Goal: Answer question/provide support

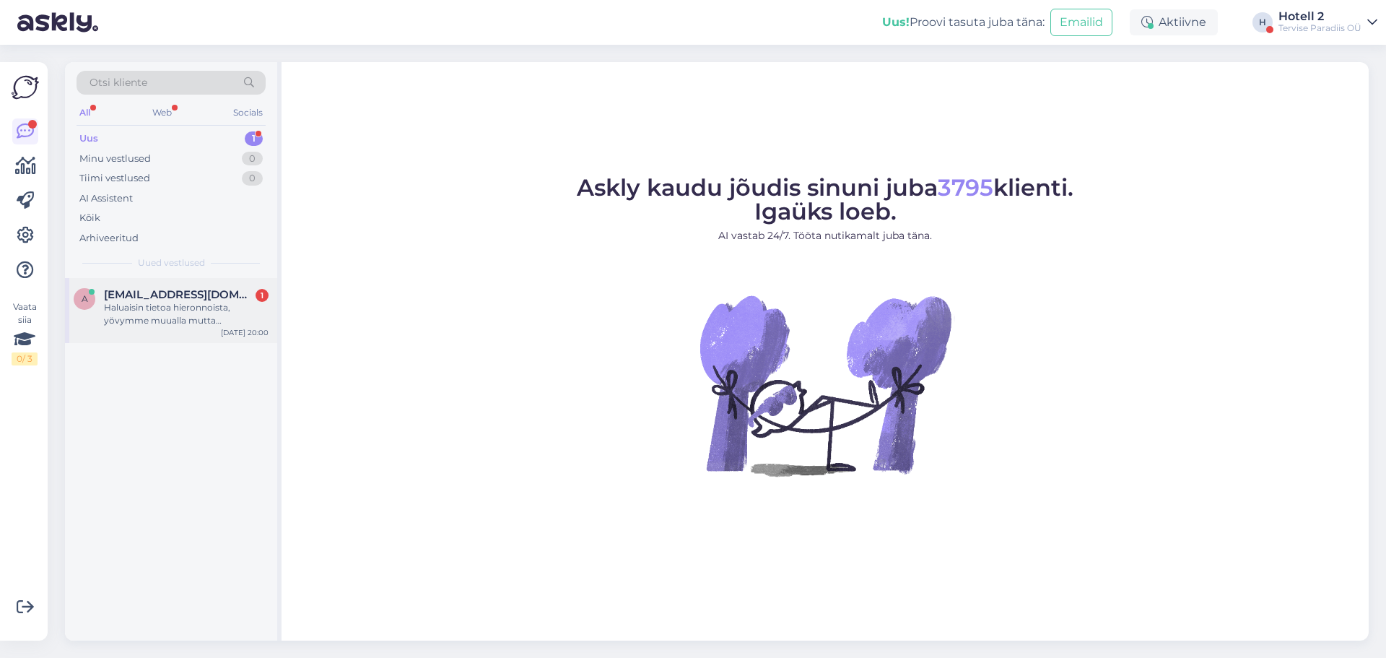
click at [211, 318] on div "Haluaisin tietoa hieronnoista, yövymme muualla mutta haluaisimme hyvän yksilöll…" at bounding box center [186, 314] width 165 height 26
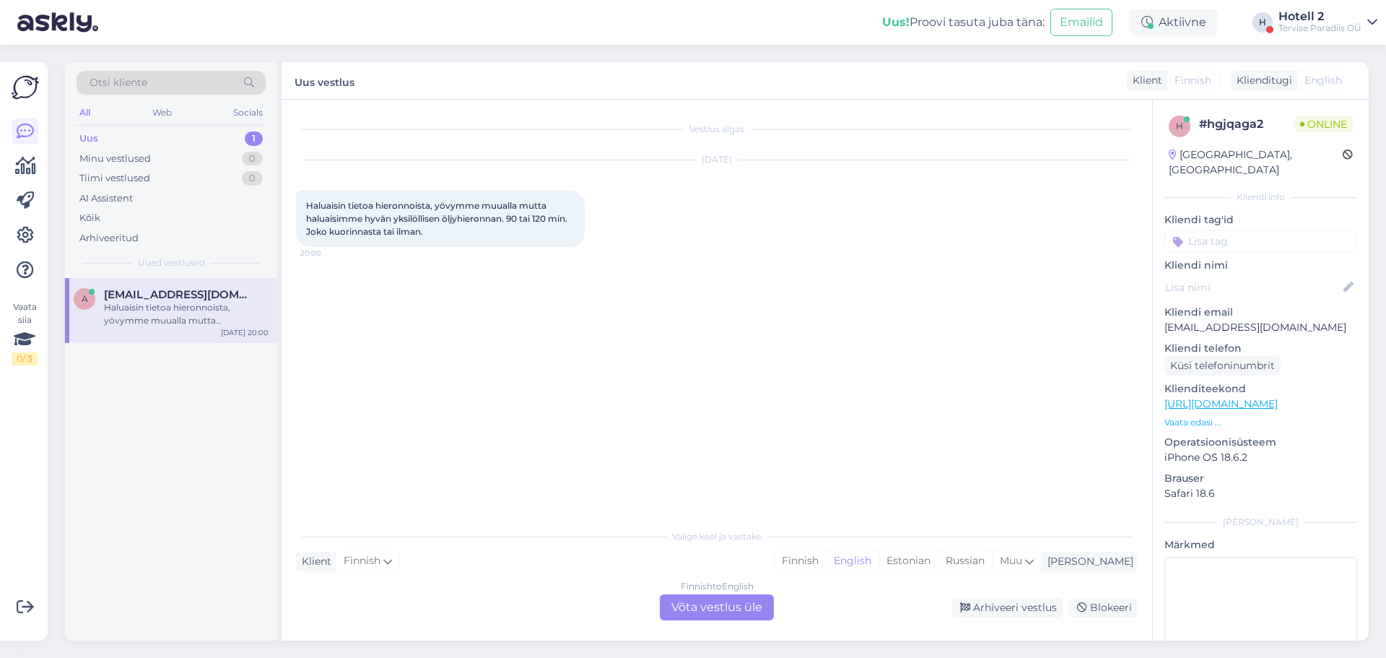
click at [723, 606] on div "Finnish to English Võta vestlus üle" at bounding box center [717, 607] width 114 height 26
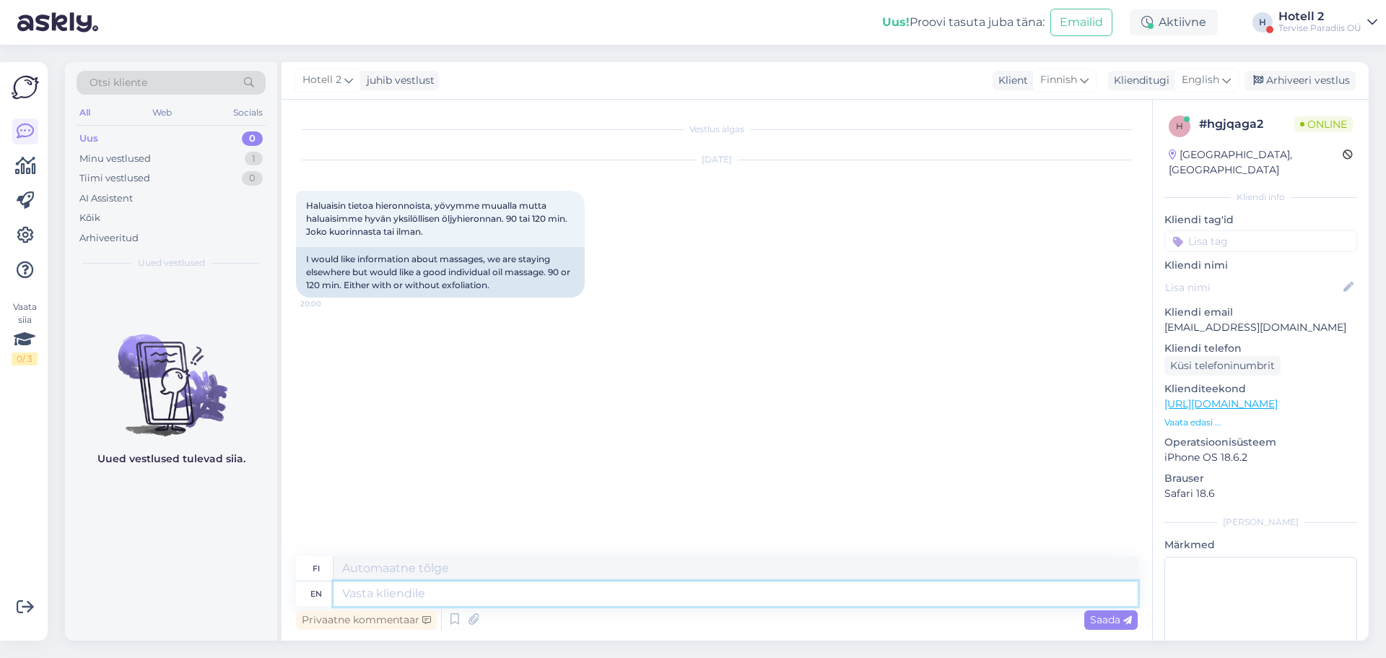
click at [648, 588] on textarea at bounding box center [736, 593] width 804 height 25
type textarea "Hello!"
type textarea "Hei!"
type textarea "Hello! You"
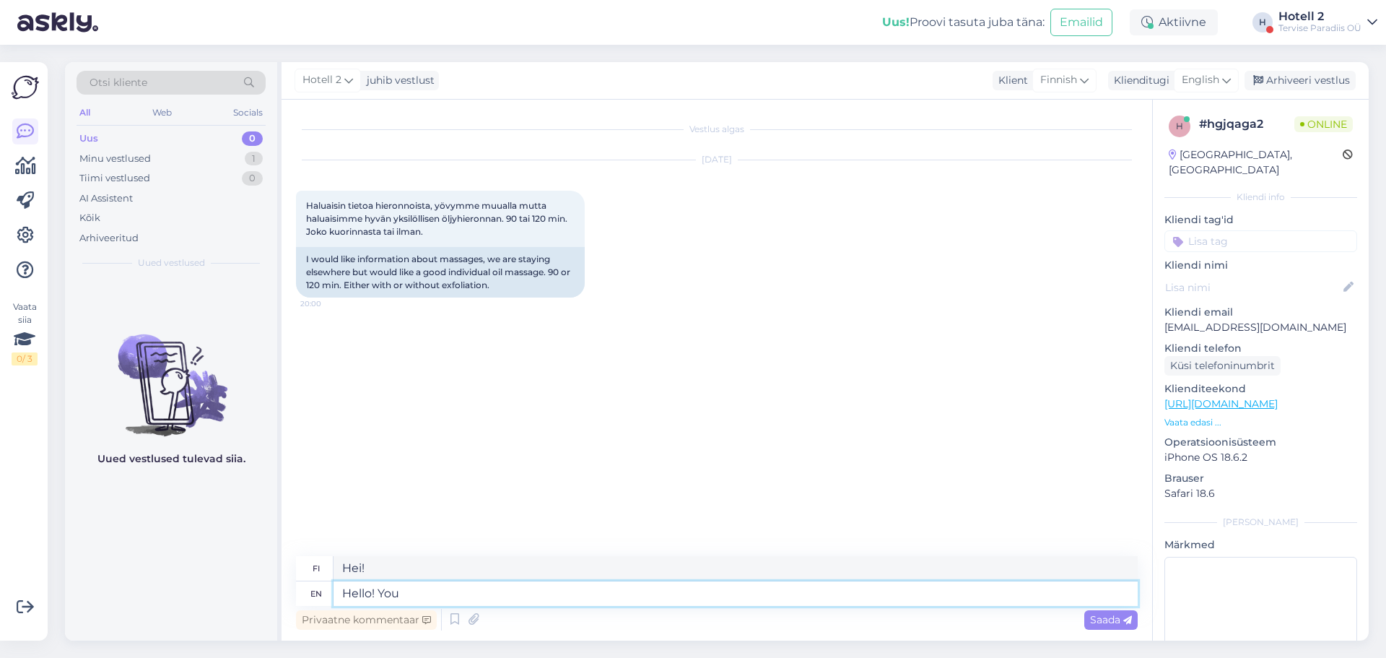
type textarea "Hei! Sinä"
type textarea "Hello! You can"
type textarea "Hei! [PERSON_NAME]"
type textarea "Hello! You can get i"
type textarea "Hei! [PERSON_NAME]"
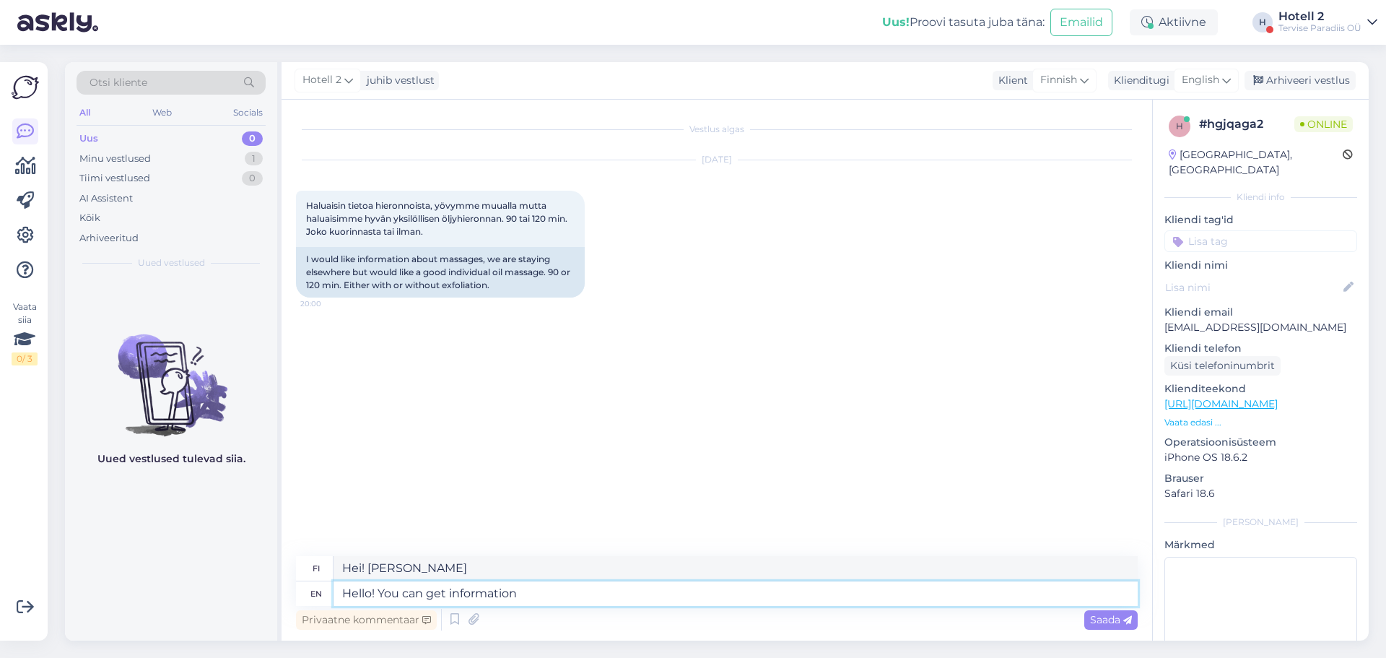
type textarea "Hello! You can get information h"
type textarea "Hei! [PERSON_NAME] tietoa"
type textarea "Hello! You can get information here"
type textarea "Hei! Saat tietoa täältä"
click at [522, 597] on textarea "Hello! You can get information here" at bounding box center [736, 593] width 804 height 25
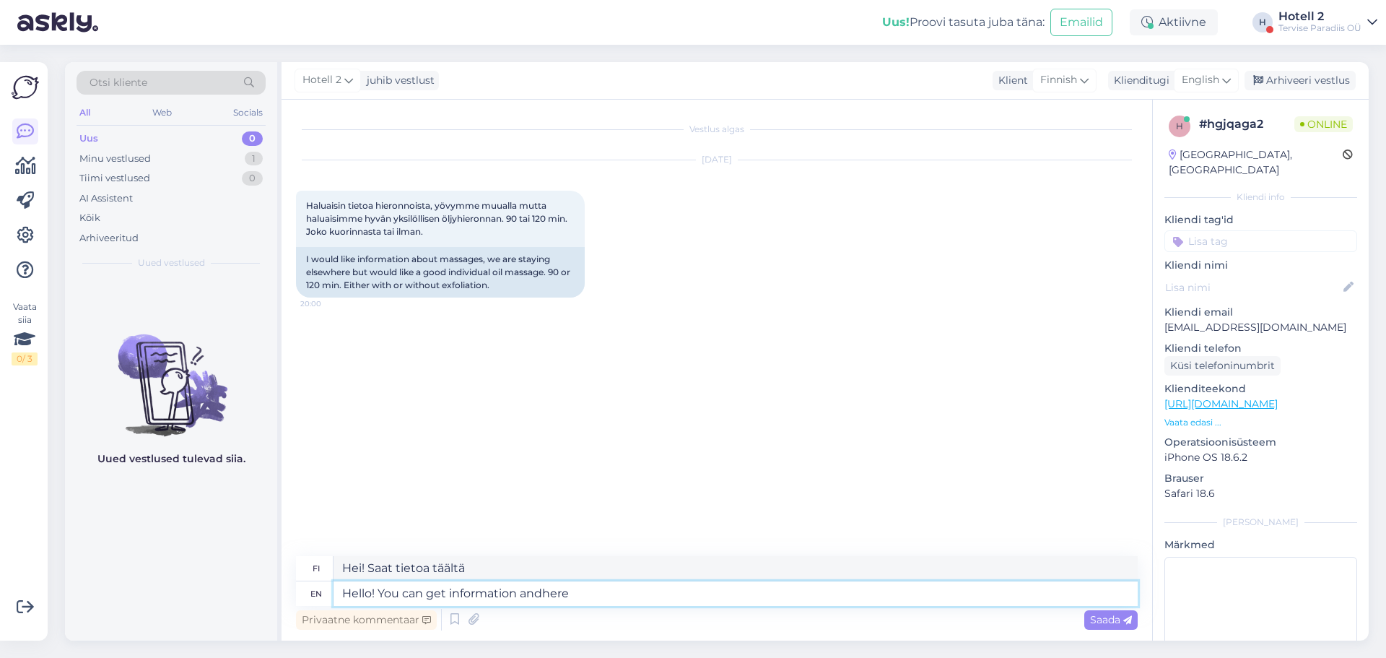
type textarea "Hello! You can get information and here"
type textarea "Hei! [PERSON_NAME] tietoa täältä"
type textarea "Hello! You can get information and bohere"
type textarea "Hei! Saat tietoa täältä"
type textarea "Hello! You can get information and boohere"
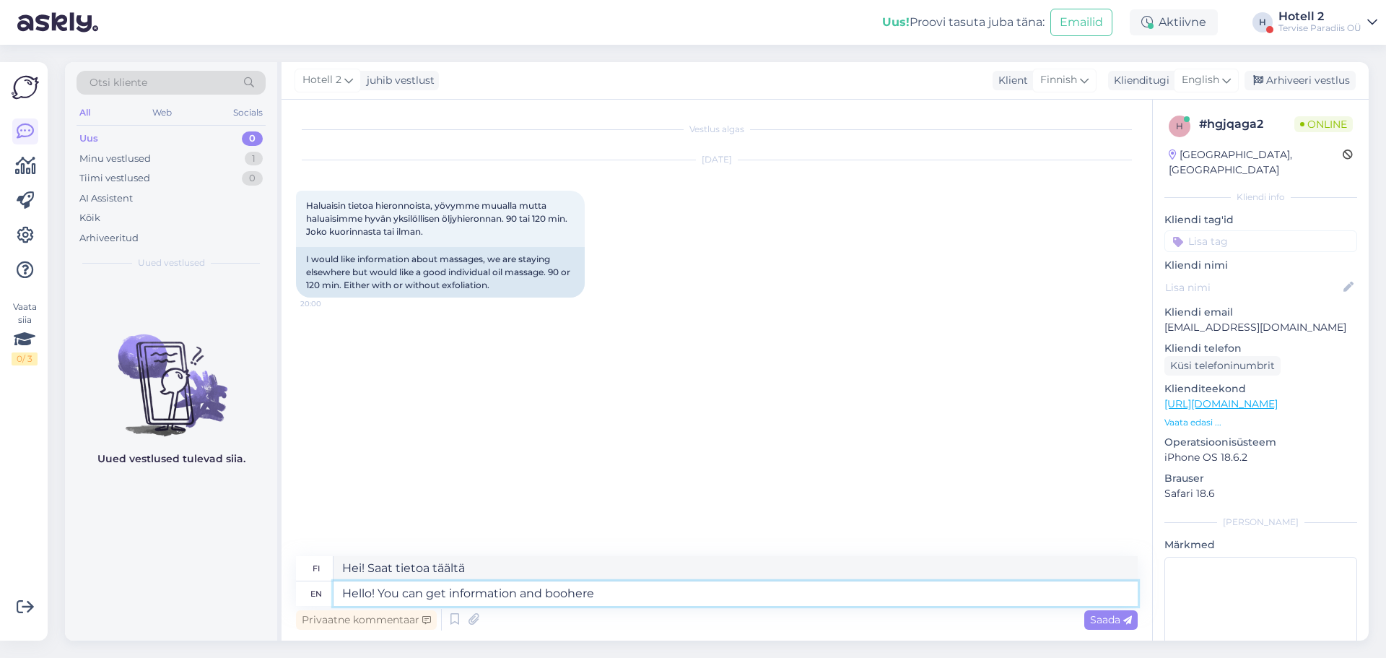
type textarea "Hei! [PERSON_NAME] tietoa [PERSON_NAME] täällä"
type textarea "Hello! You can get information and book here"
type textarea "Hei! [PERSON_NAME] tietoa ja varata varauksen täältä"
click at [628, 593] on textarea "Hello! You can get information and book here" at bounding box center [736, 593] width 804 height 25
paste textarea "[URL][DOMAIN_NAME]"
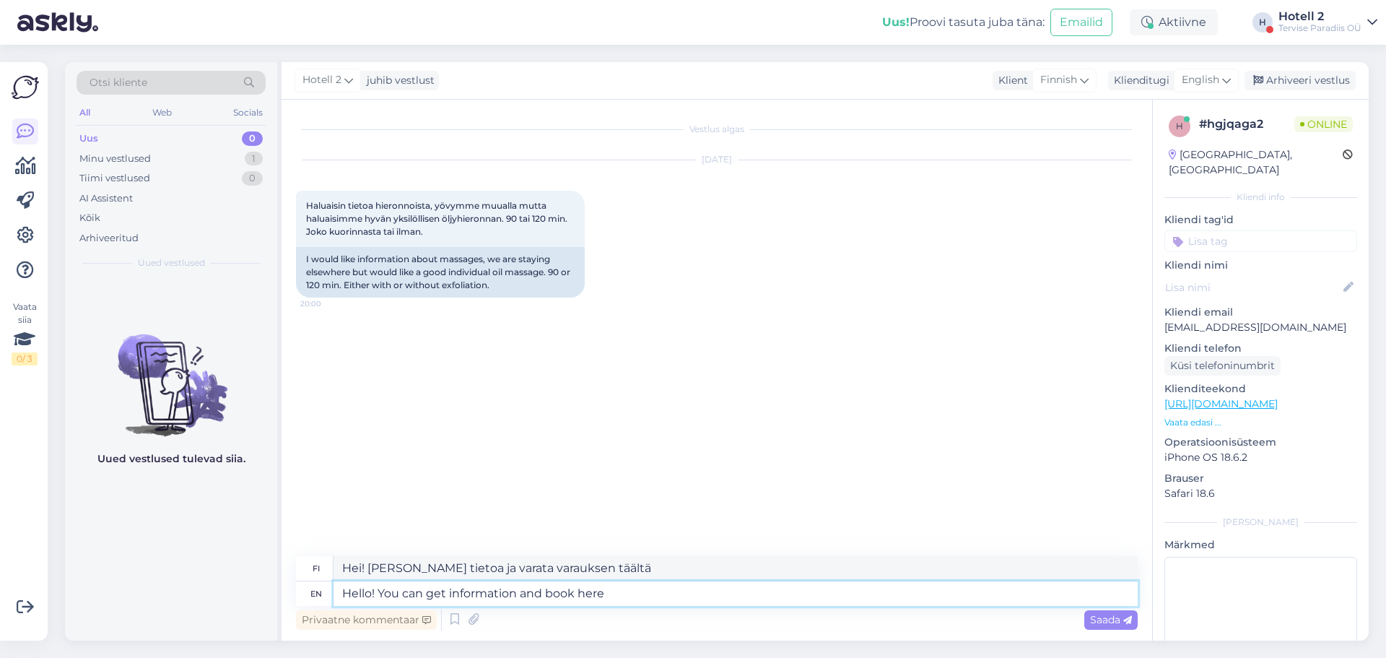
type textarea "Hello! You can get information and book here [URL][DOMAIN_NAME]"
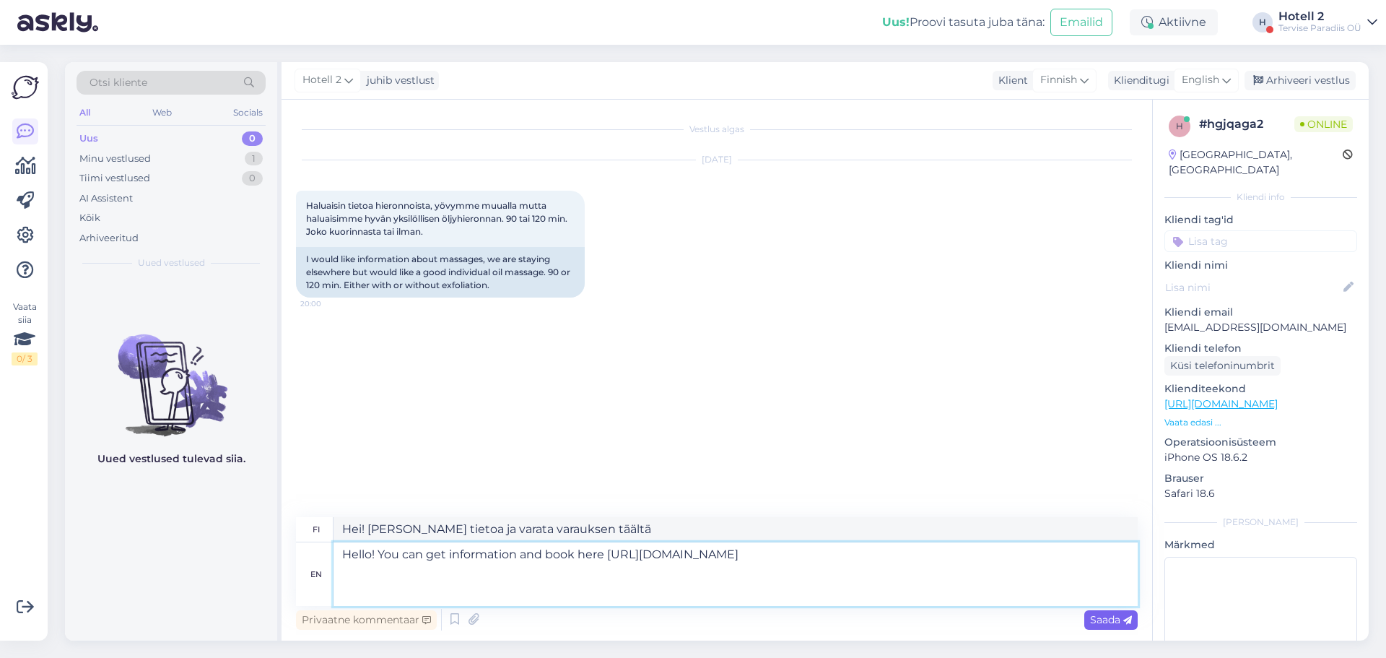
type textarea "Hei! Löydät tietoa ja varaat täältä [URL][DOMAIN_NAME] *1fsnhgc*_ga*MTIzNTM5Mjg…"
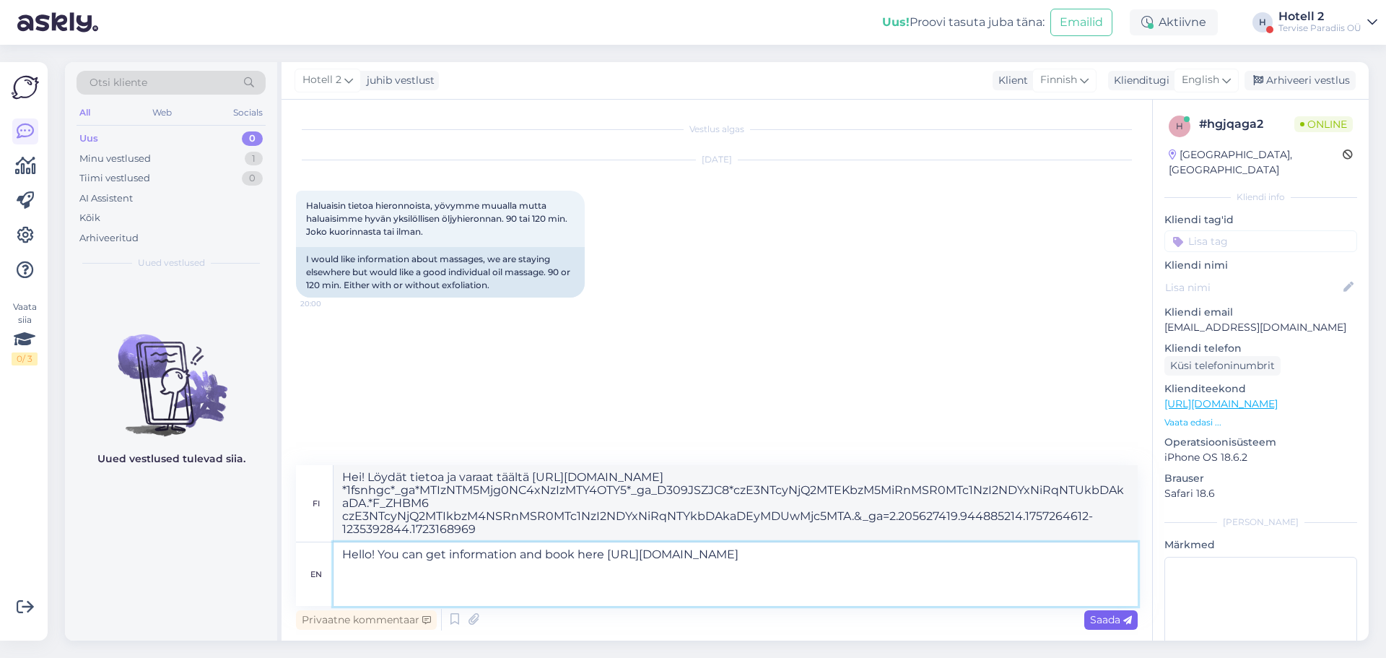
type textarea "Hello! You can get information and book here [URL][DOMAIN_NAME]"
click at [1123, 624] on icon at bounding box center [1127, 620] width 9 height 9
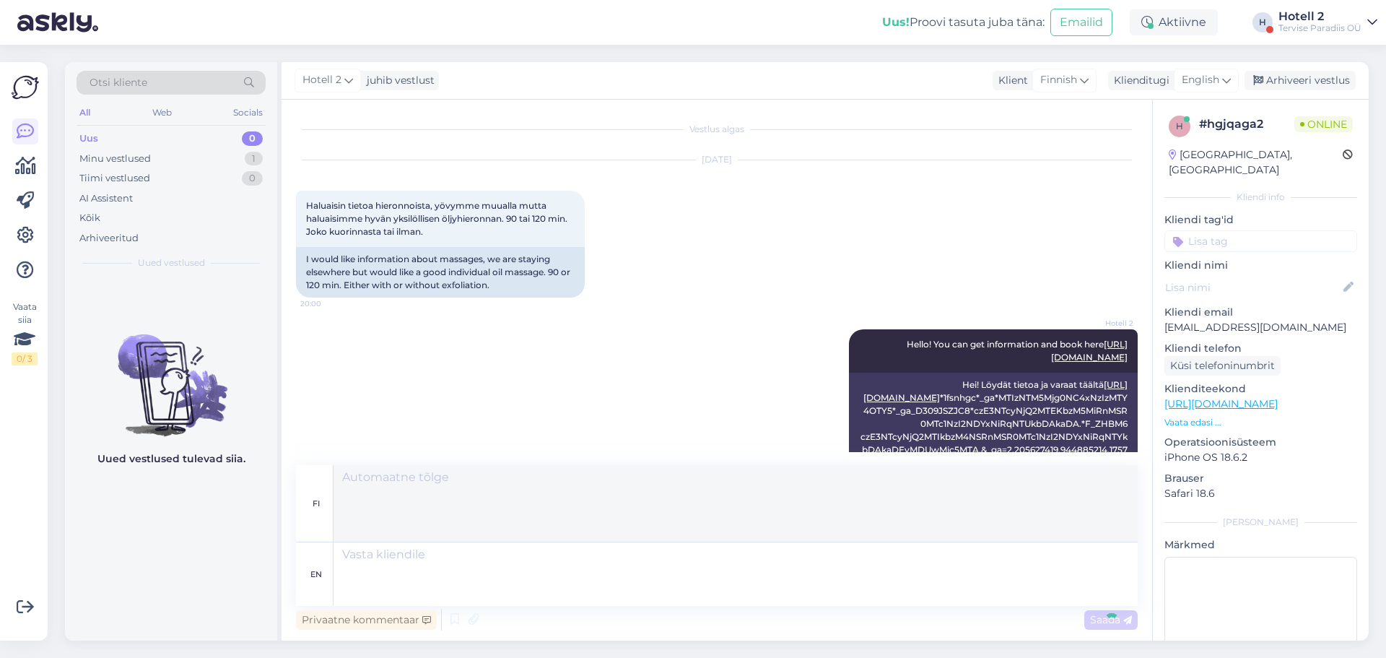
scroll to position [39, 0]
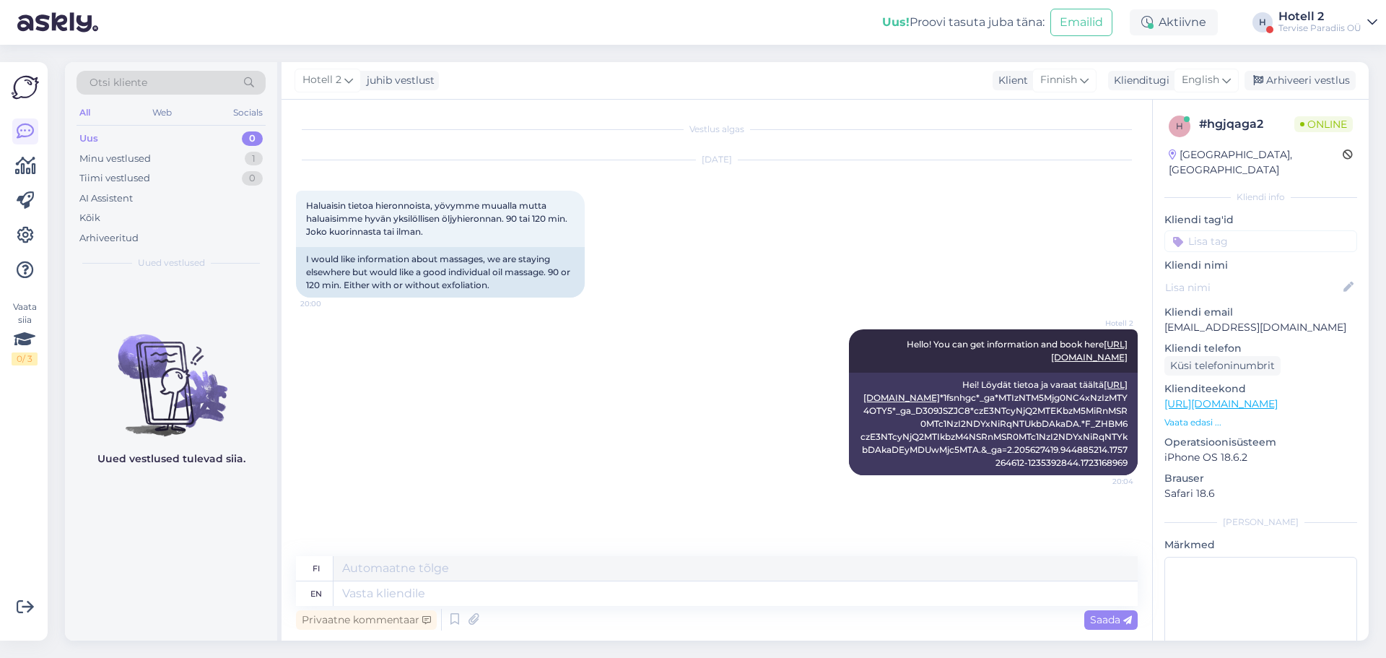
click at [812, 406] on icon at bounding box center [816, 402] width 9 height 9
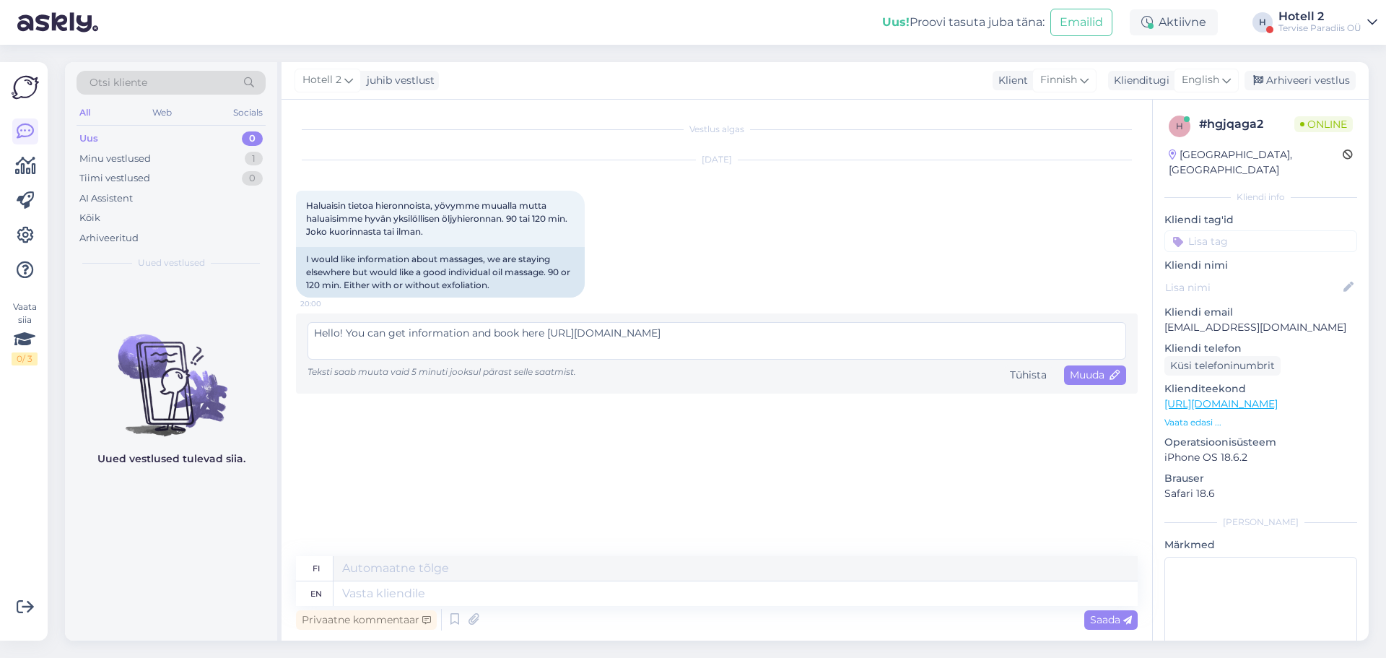
scroll to position [30, 0]
drag, startPoint x: 1108, startPoint y: 349, endPoint x: 661, endPoint y: 349, distance: 446.2
click at [661, 349] on textarea "Hello! You can get information and book here [URL][DOMAIN_NAME]" at bounding box center [717, 341] width 819 height 38
drag, startPoint x: 931, startPoint y: 349, endPoint x: 548, endPoint y: 339, distance: 383.5
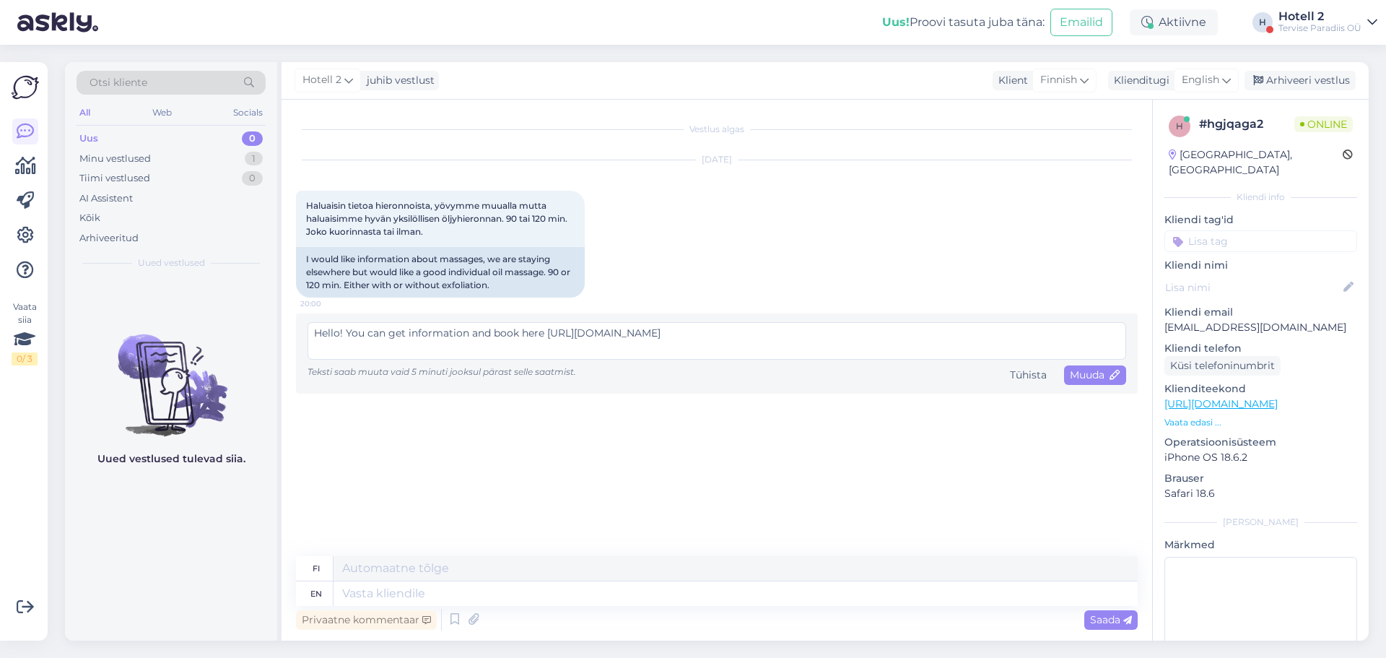
click at [548, 339] on textarea "Hello! You can get information and book here [URL][DOMAIN_NAME]" at bounding box center [717, 341] width 819 height 38
type textarea "Hello! You can get information and book here [URL][DOMAIN_NAME]"
click at [1077, 380] on span "Muuda" at bounding box center [1095, 374] width 51 height 13
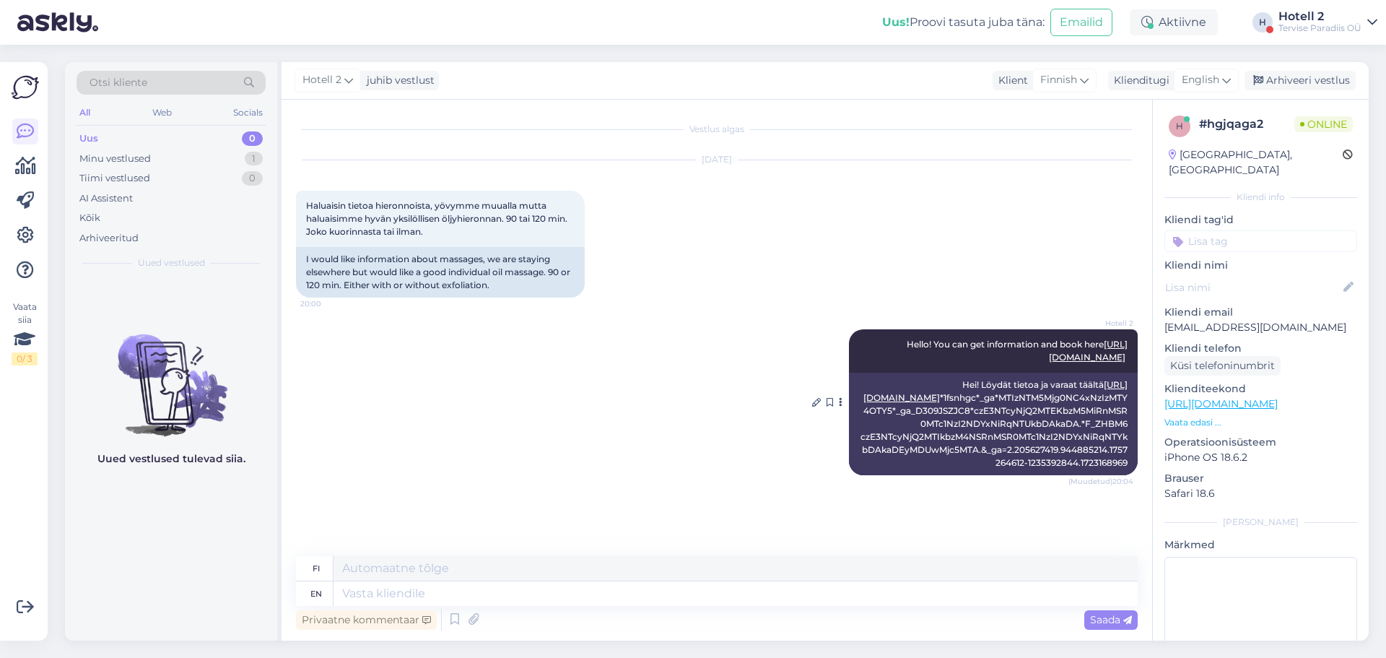
click at [1020, 403] on link "[URL][DOMAIN_NAME]" at bounding box center [996, 391] width 264 height 24
click at [1308, 80] on div "Arhiveeri vestlus" at bounding box center [1300, 80] width 111 height 19
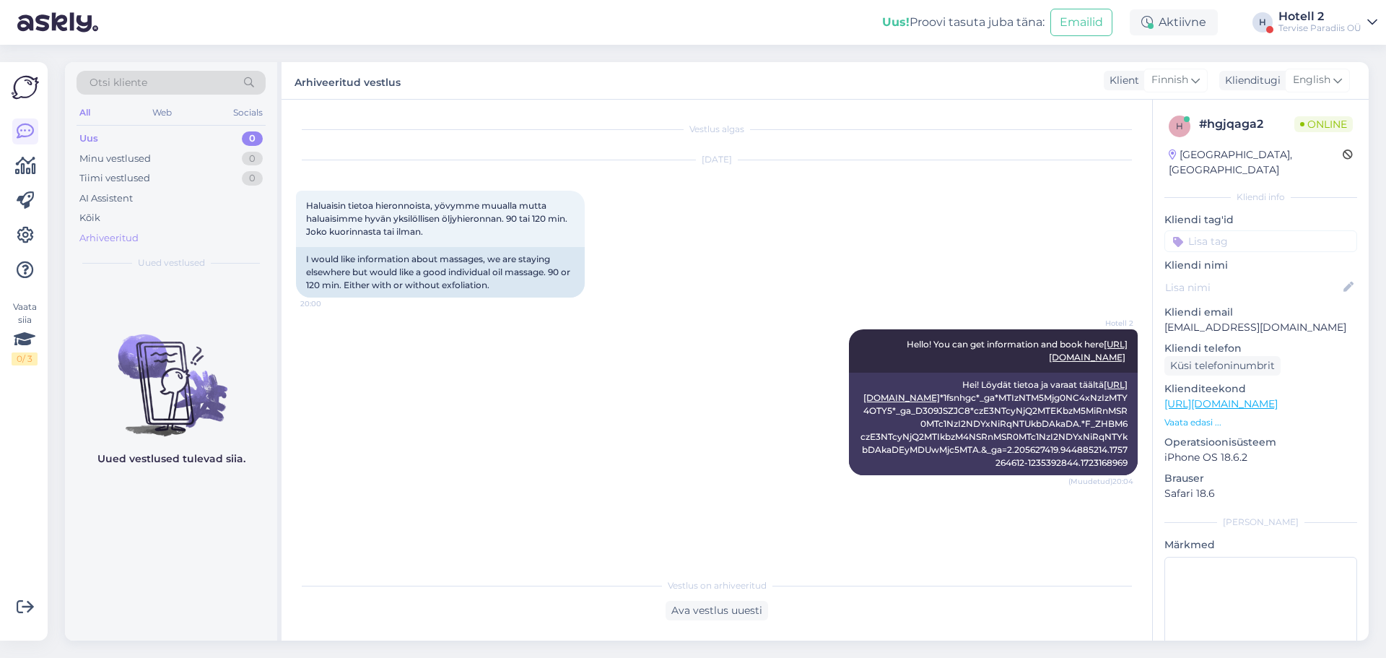
click at [172, 239] on div "Arhiveeritud" at bounding box center [171, 238] width 189 height 20
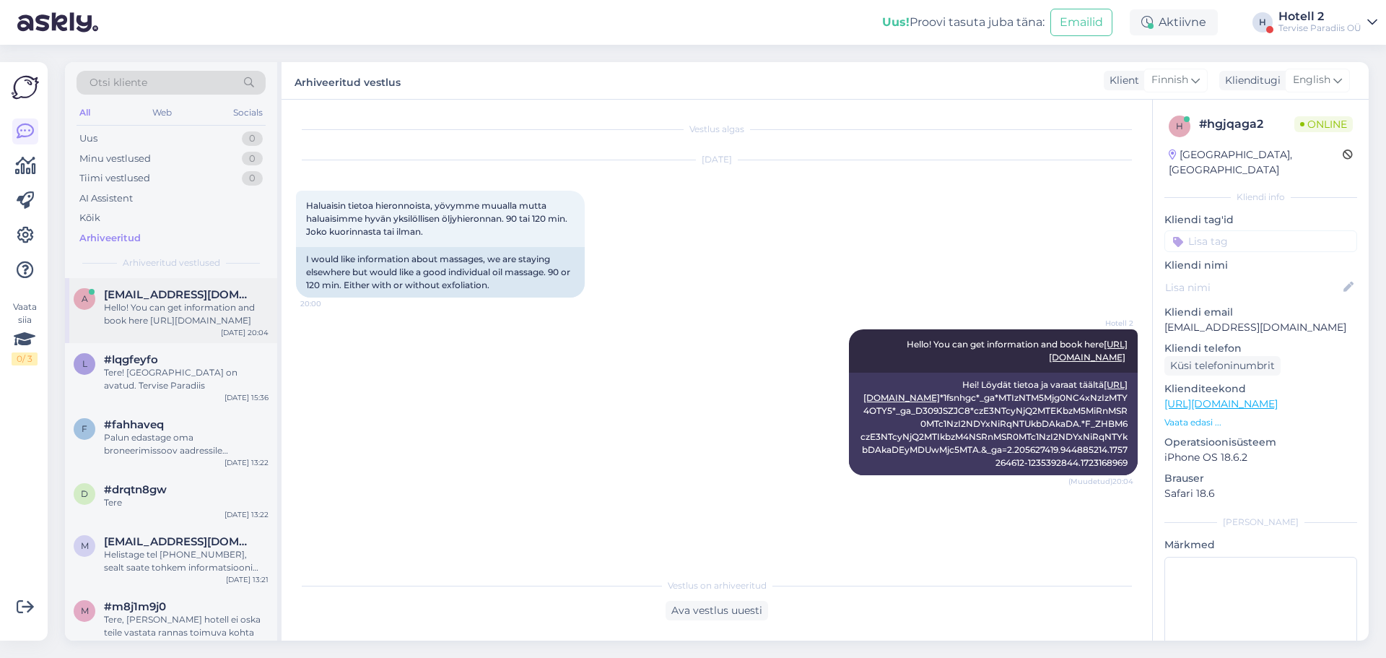
click at [182, 315] on div "Hello! You can get information and book here [URL][DOMAIN_NAME]" at bounding box center [186, 314] width 165 height 26
click at [188, 365] on div "#lqgfeyfo" at bounding box center [186, 359] width 165 height 13
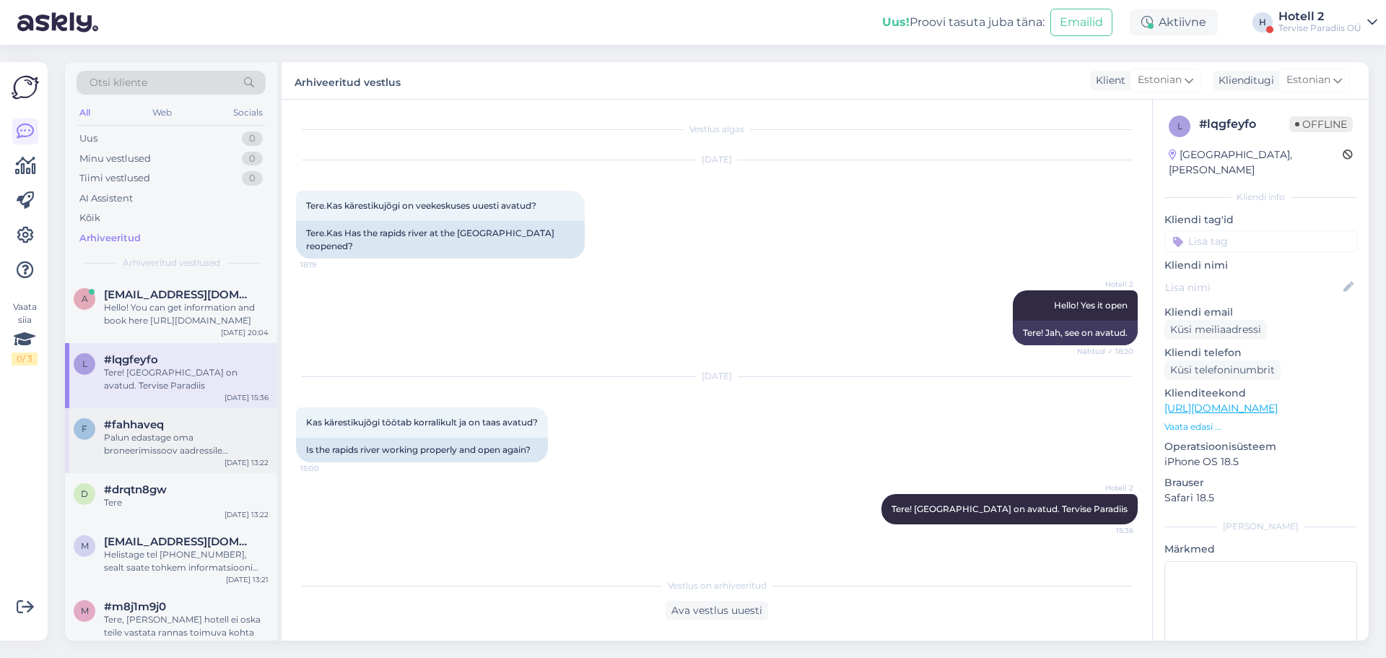
click at [221, 445] on div "Palun edastage oma broneerimissoov aadressile [EMAIL_ADDRESS][DOMAIN_NAME] või …" at bounding box center [186, 444] width 165 height 26
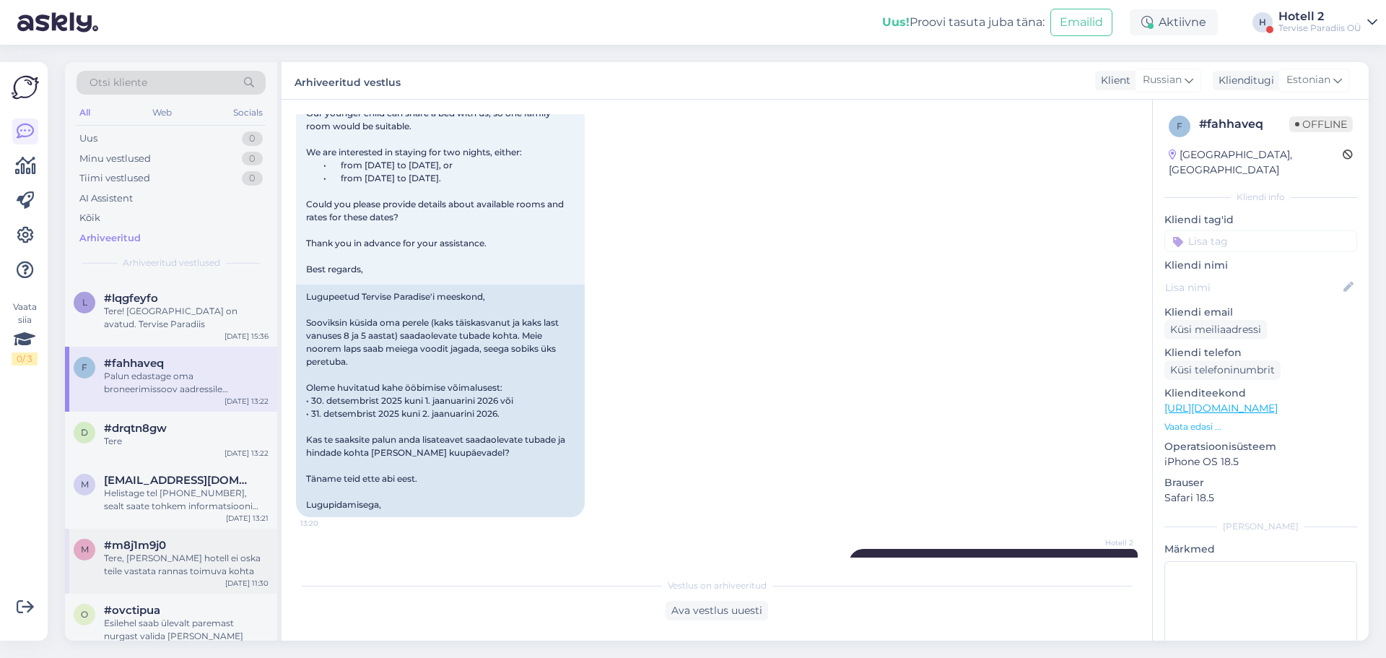
scroll to position [144, 0]
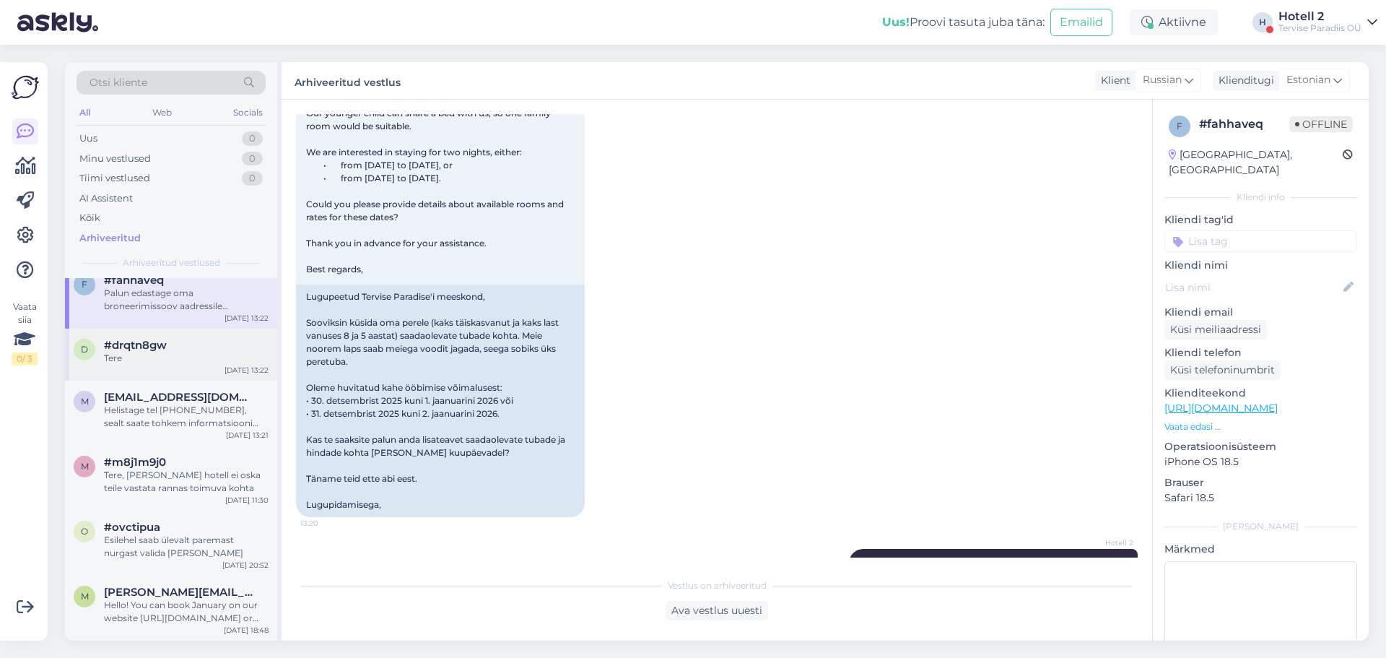
click at [180, 362] on div "Tere" at bounding box center [186, 358] width 165 height 13
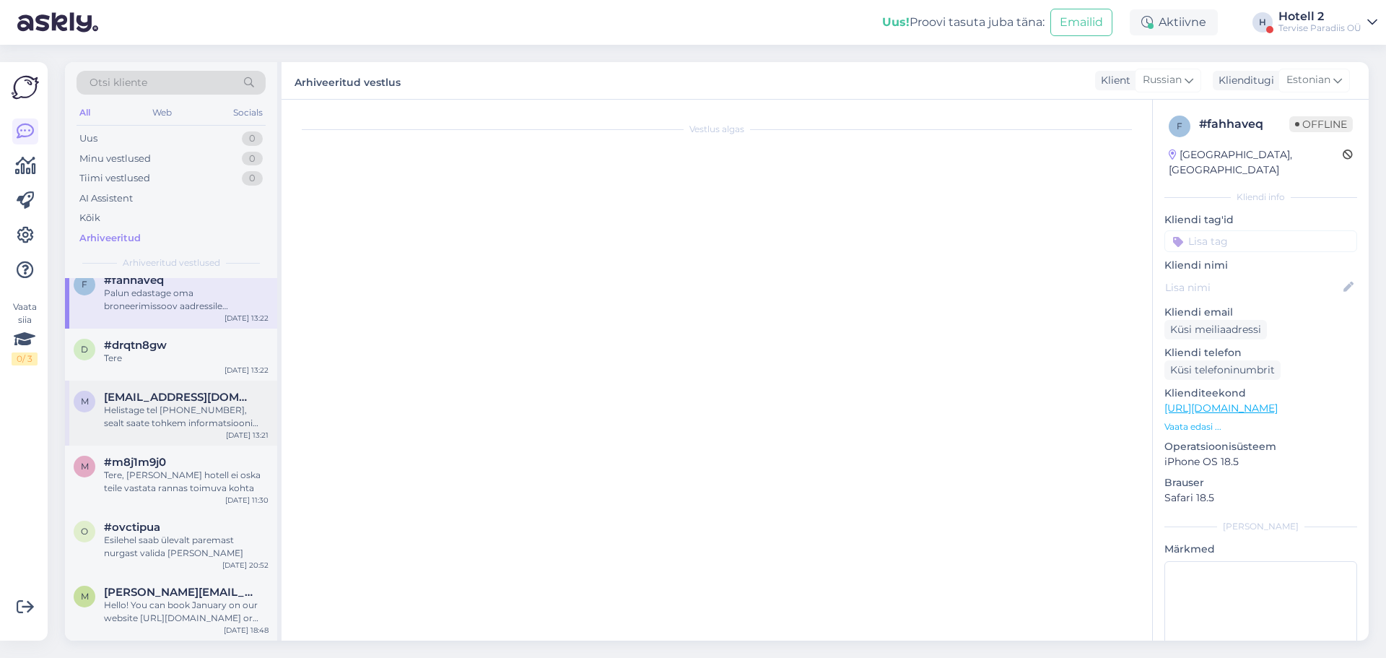
scroll to position [0, 0]
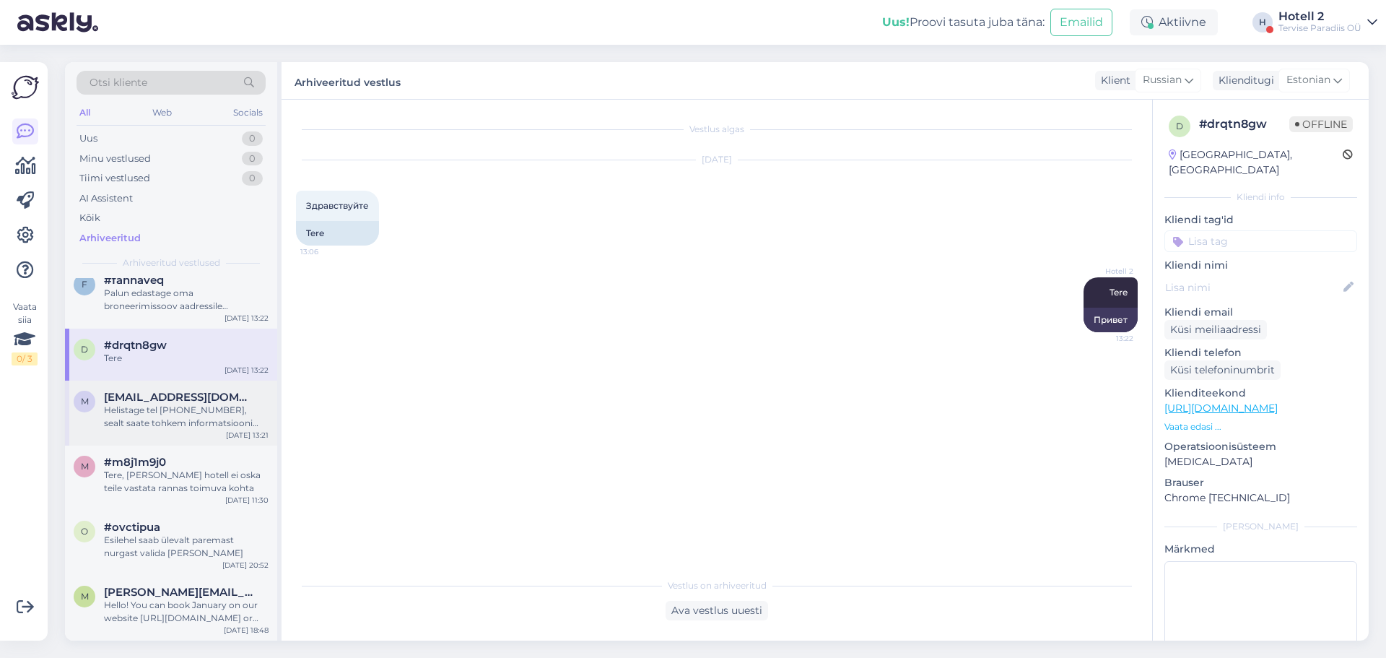
click at [187, 421] on div "Helistage tel [PHONE_NUMBER], sealt saate tohkem informatsiooni massaazide kohta" at bounding box center [186, 417] width 165 height 26
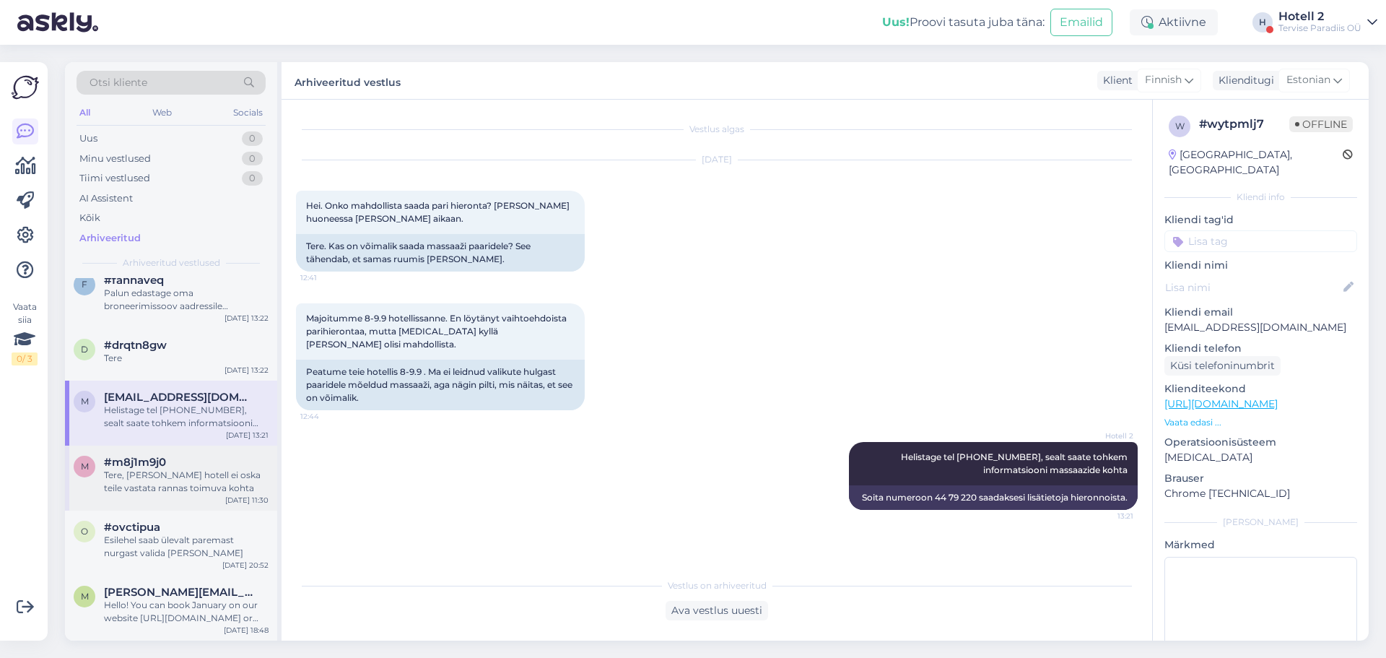
click at [193, 460] on div "#m8j1m9j0" at bounding box center [186, 462] width 165 height 13
